Goal: Task Accomplishment & Management: Manage account settings

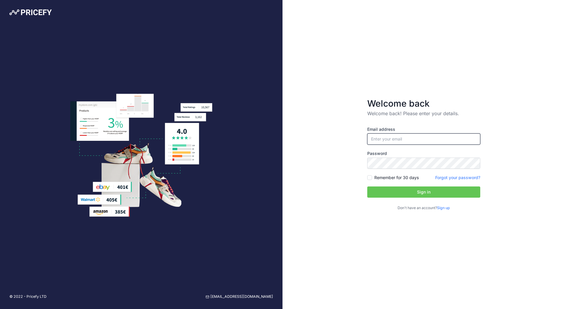
type input "[EMAIL_ADDRESS][DOMAIN_NAME]"
click at [419, 195] on button "Sign in" at bounding box center [423, 191] width 113 height 11
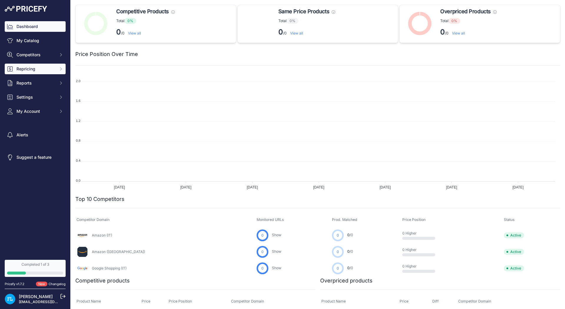
click at [43, 66] on button "Repricing" at bounding box center [35, 69] width 61 height 11
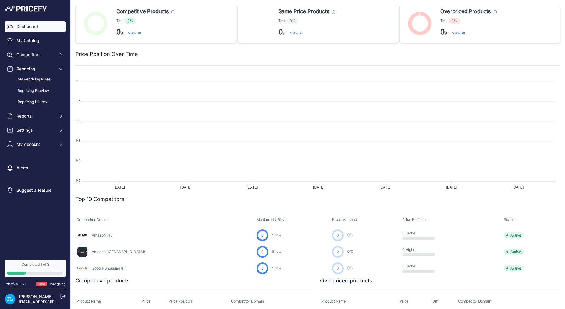
click at [48, 79] on link "My Repricing Rules" at bounding box center [35, 79] width 61 height 10
